Goal: Check status: Check status

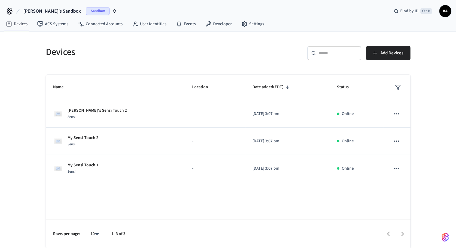
click at [86, 11] on span "Sandbox" at bounding box center [98, 11] width 24 height 8
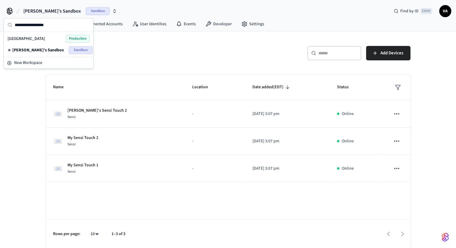
click at [52, 36] on div "Hanover Production" at bounding box center [49, 39] width 82 height 8
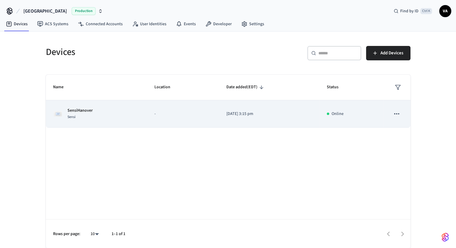
click at [122, 110] on div "SensiHanover Sensi" at bounding box center [96, 113] width 87 height 13
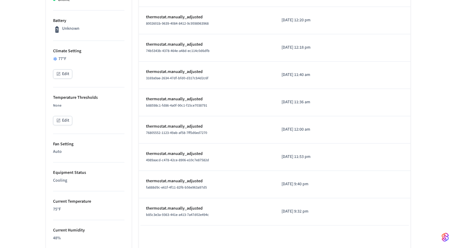
scroll to position [180, 0]
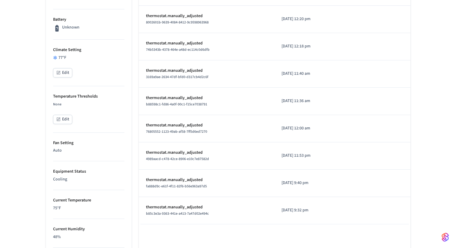
click at [314, 99] on p "[DATE] 11:36 am" at bounding box center [312, 101] width 61 height 6
click at [177, 98] on p "thermostat.manually_adjusted" at bounding box center [206, 98] width 121 height 6
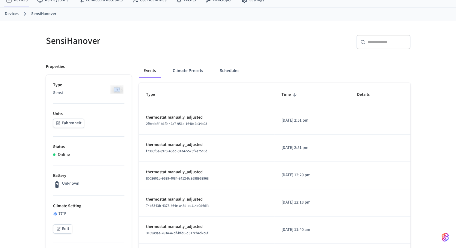
scroll to position [0, 0]
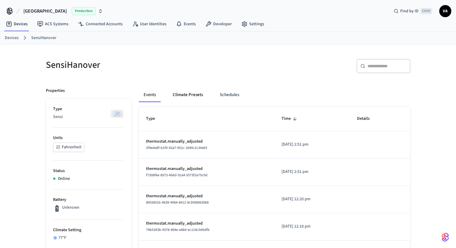
click at [204, 94] on button "Climate Presets" at bounding box center [188, 95] width 40 height 14
